Goal: Information Seeking & Learning: Learn about a topic

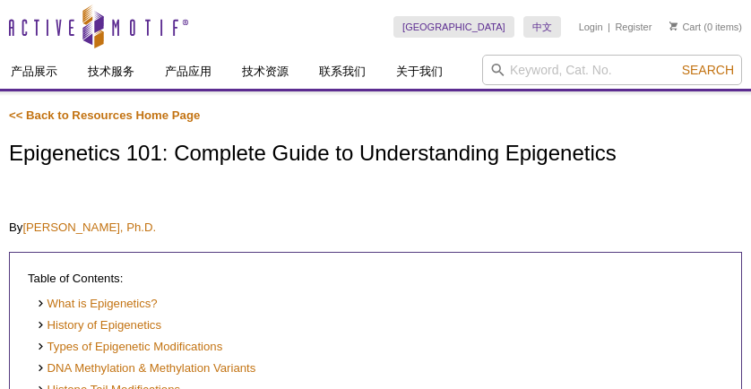
scroll to position [3272, 0]
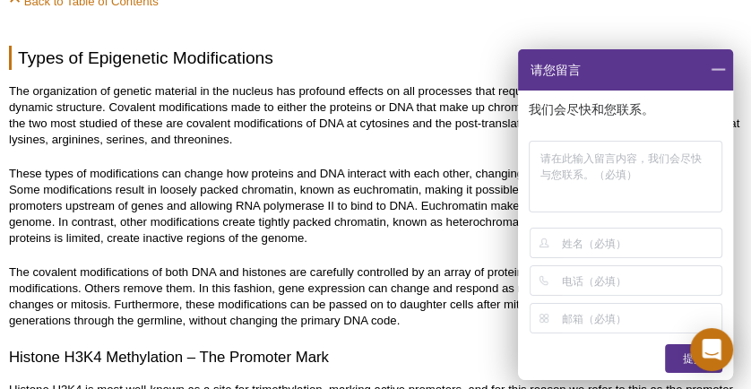
click at [712, 65] on span at bounding box center [717, 69] width 30 height 41
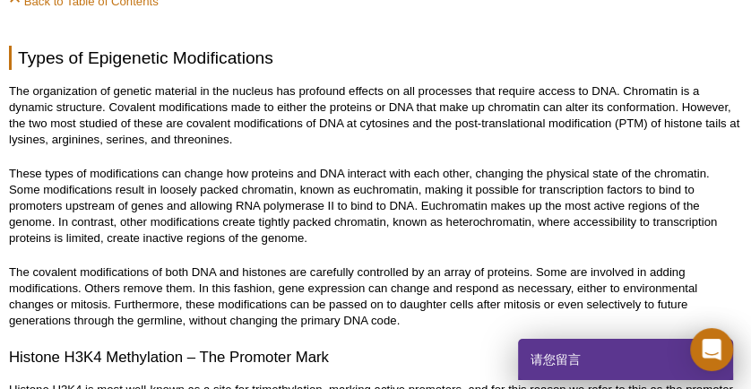
click at [719, 83] on p "The organization of genetic material in the nucleus has profound effects on all…" at bounding box center [375, 115] width 733 height 65
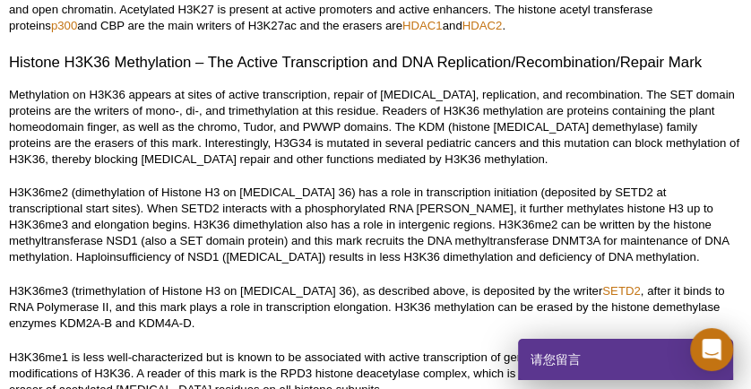
scroll to position [4300, 0]
select select "[GEOGRAPHIC_DATA]"
select select "中文"
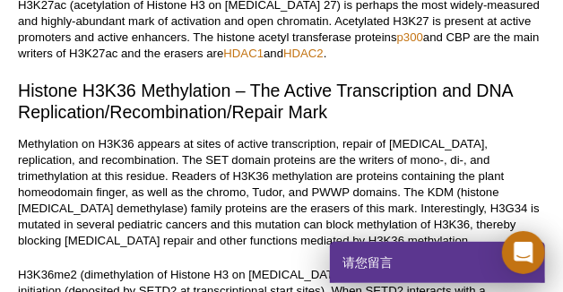
scroll to position [4918, 0]
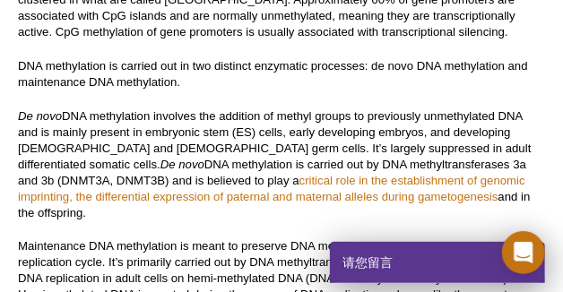
scroll to position [5693, 0]
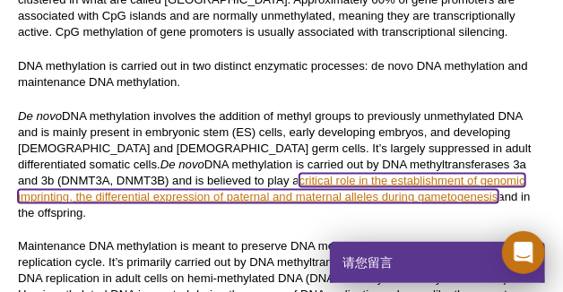
click at [389, 174] on link "critical role in the establishment of genomic imprinting, the differential expr…" at bounding box center [271, 189] width 507 height 30
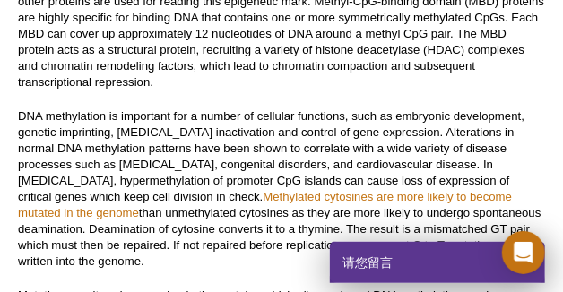
scroll to position [6200, 0]
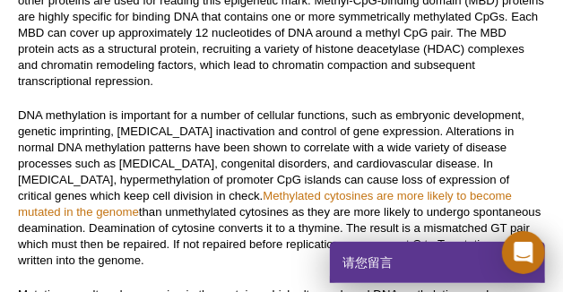
click at [335, 17] on div "<< Back to Resources Home Page Epigenetics 101: Complete Guide to Understanding…" at bounding box center [281, 247] width 527 height 12737
click at [10, 172] on div "<< Back to Resources Home Page Epigenetics 101: Complete Guide to Understanding…" at bounding box center [281, 239] width 563 height 12753
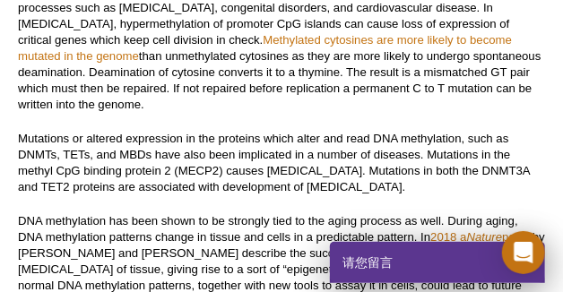
scroll to position [6356, 0]
click at [339, 27] on div "<< Back to Resources Home Page Epigenetics 101: Complete Guide to Understanding…" at bounding box center [281, 91] width 527 height 12737
